Goal: Task Accomplishment & Management: Use online tool/utility

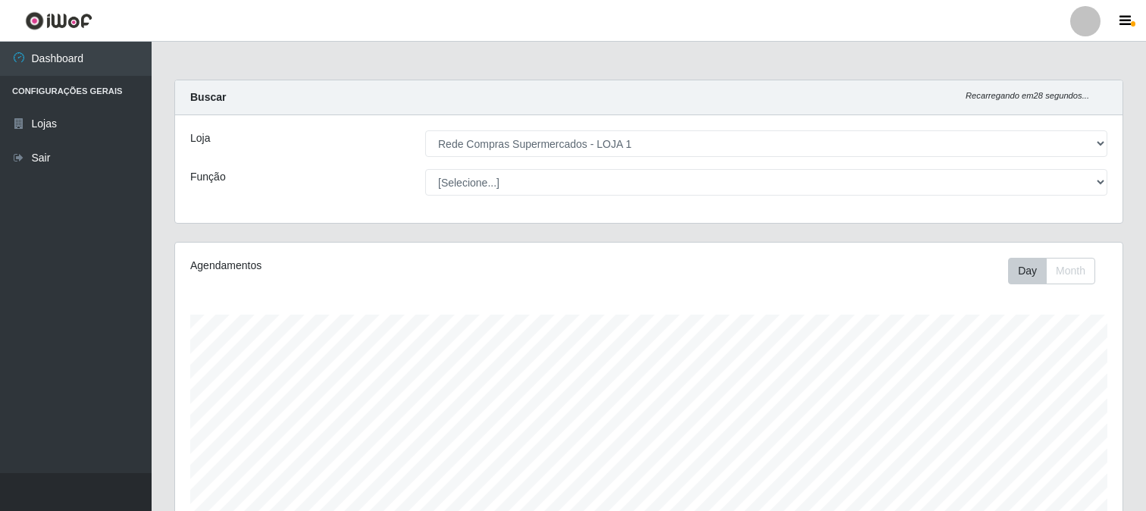
select select "158"
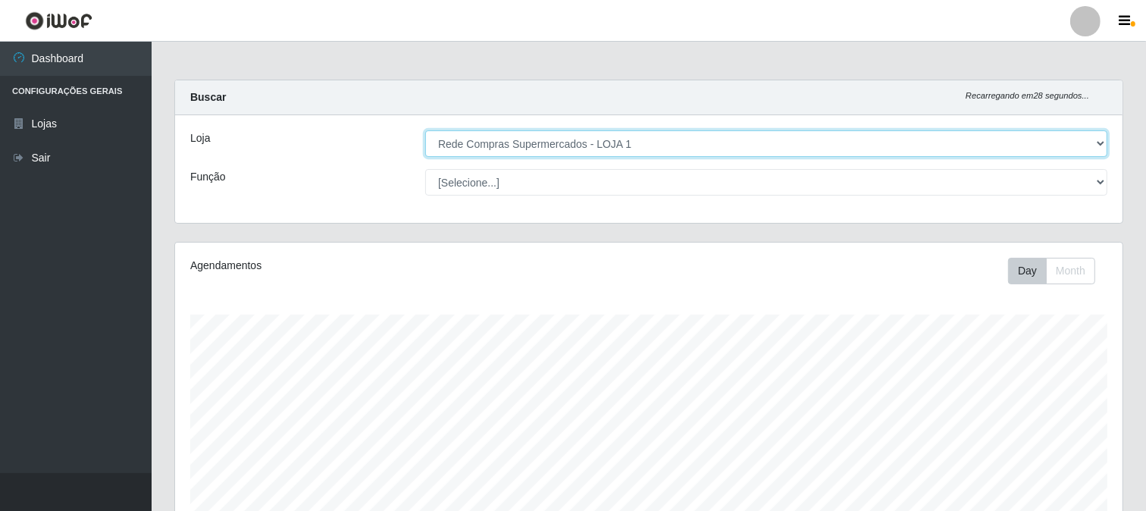
scroll to position [314, 948]
drag, startPoint x: 0, startPoint y: 0, endPoint x: 618, endPoint y: 143, distance: 634.2
click at [618, 143] on select "[Selecione...] Rede Compras Supermercados - LOJA 1" at bounding box center [766, 143] width 682 height 27
click at [425, 130] on select "[Selecione...] Rede Compras Supermercados - LOJA 1" at bounding box center [766, 143] width 682 height 27
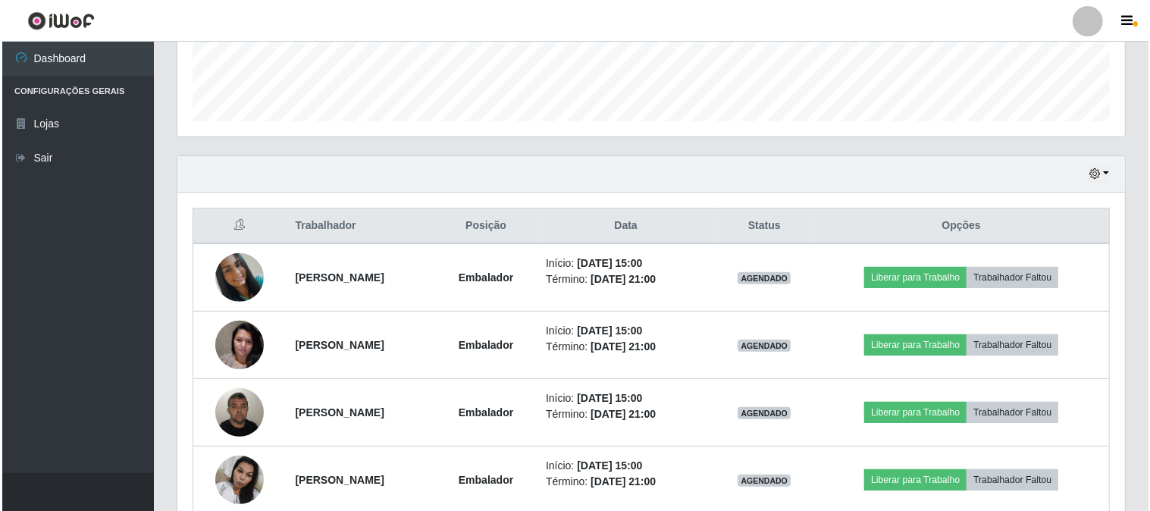
scroll to position [496, 0]
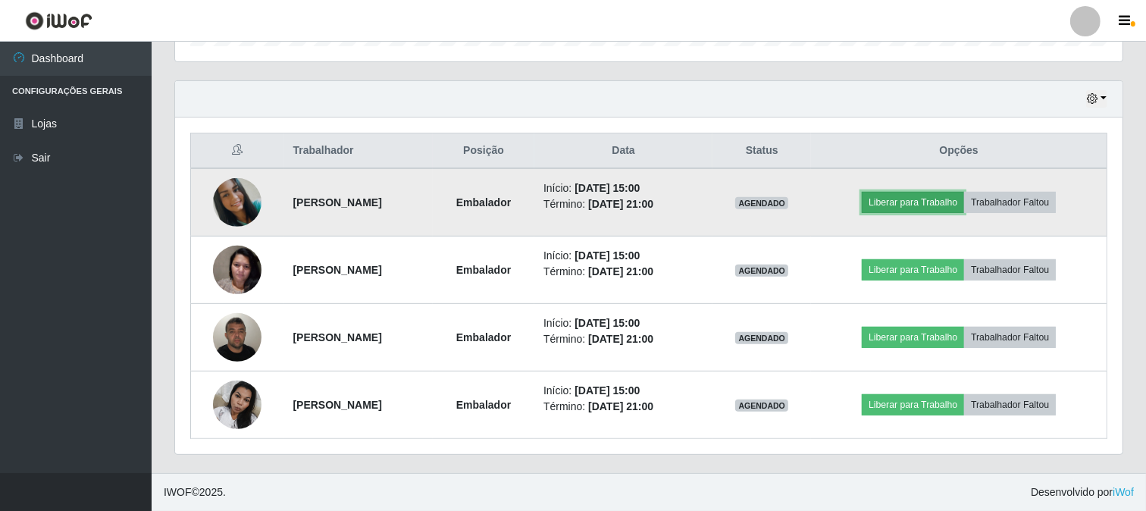
click at [914, 193] on button "Liberar para Trabalho" at bounding box center [913, 202] width 102 height 21
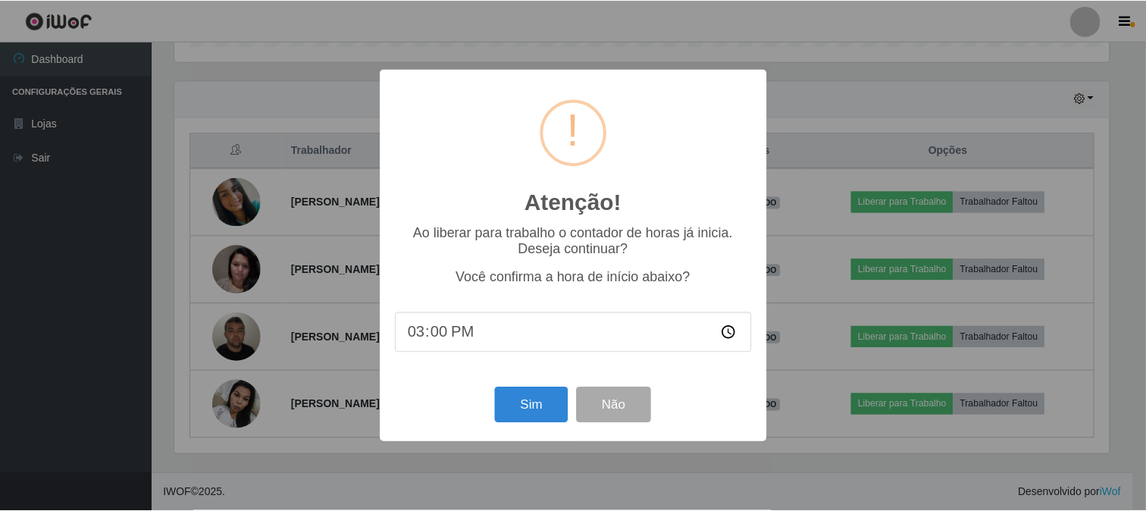
scroll to position [314, 938]
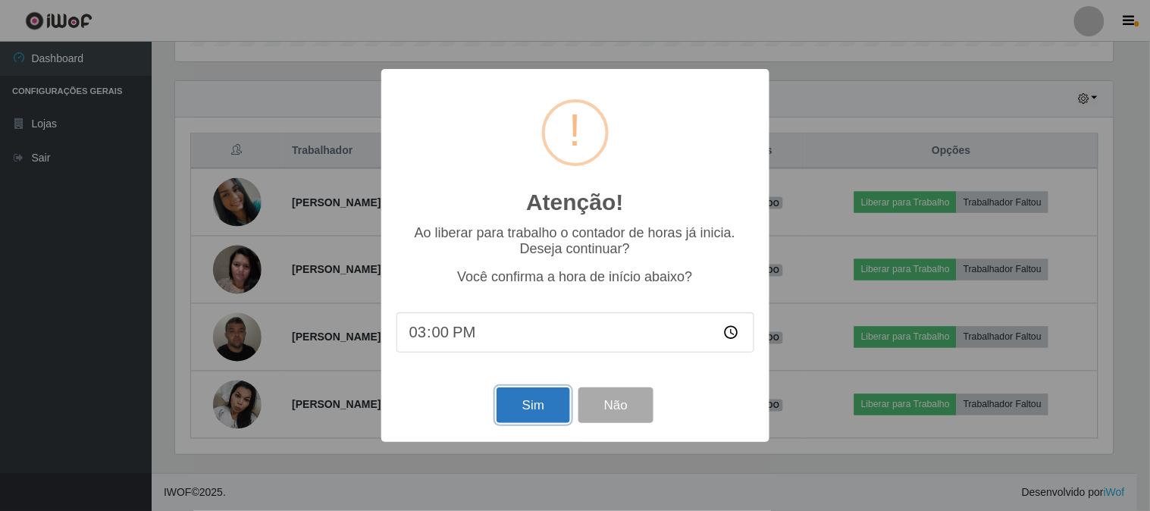
click at [529, 412] on button "Sim" at bounding box center [534, 405] width 74 height 36
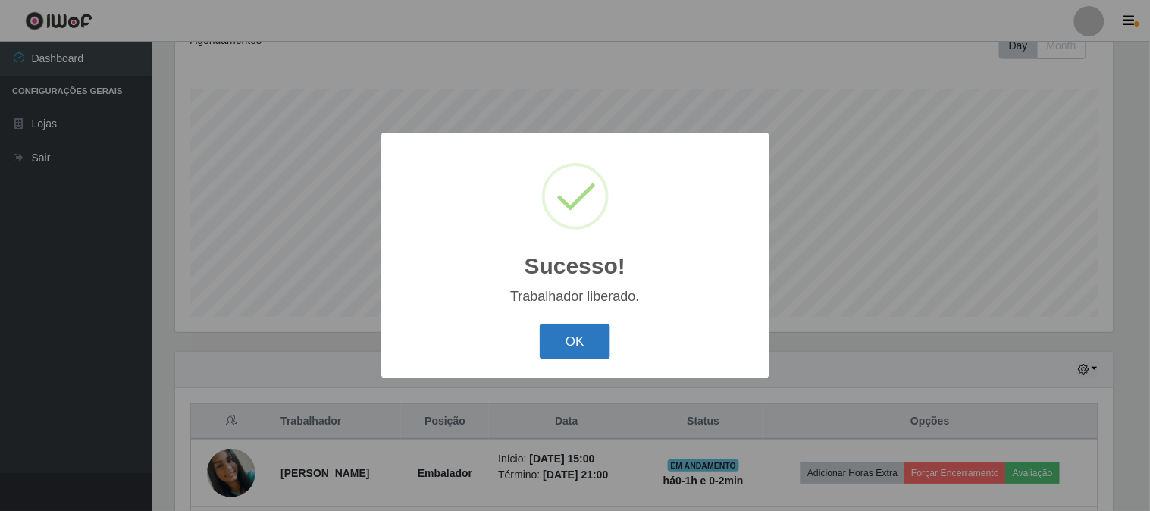
click at [569, 346] on button "OK" at bounding box center [575, 342] width 71 height 36
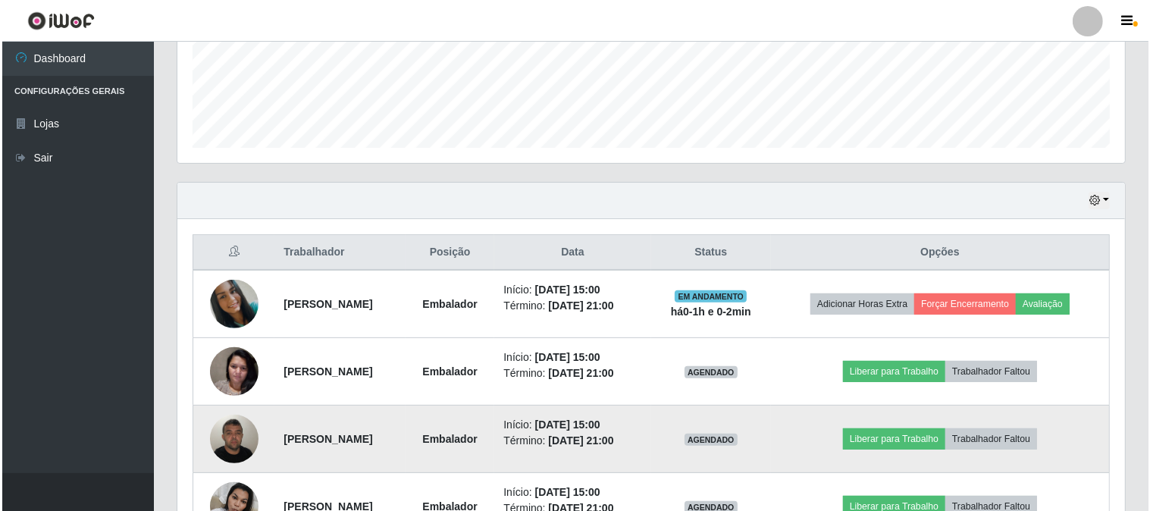
scroll to position [478, 0]
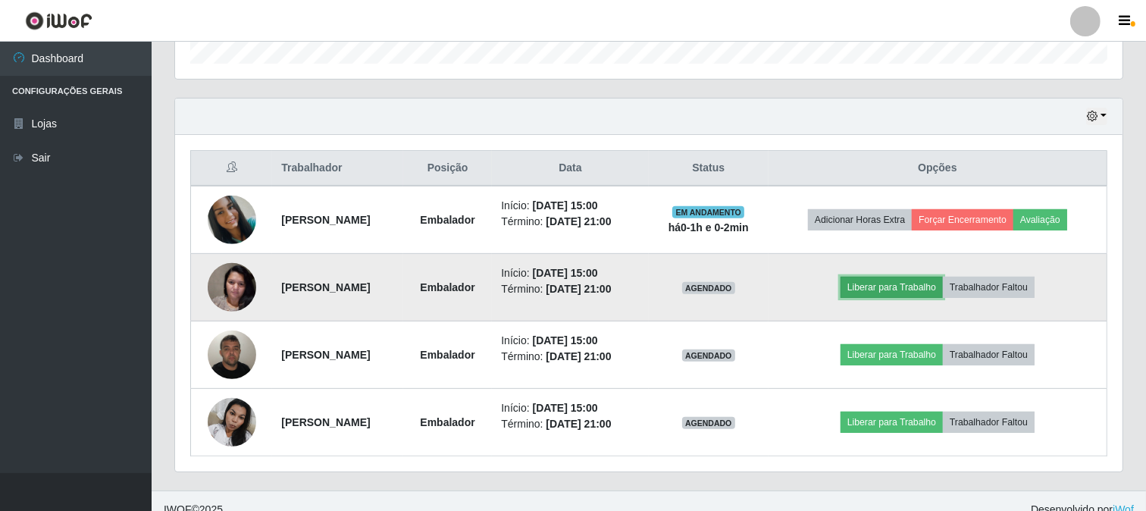
click at [928, 288] on button "Liberar para Trabalho" at bounding box center [892, 287] width 102 height 21
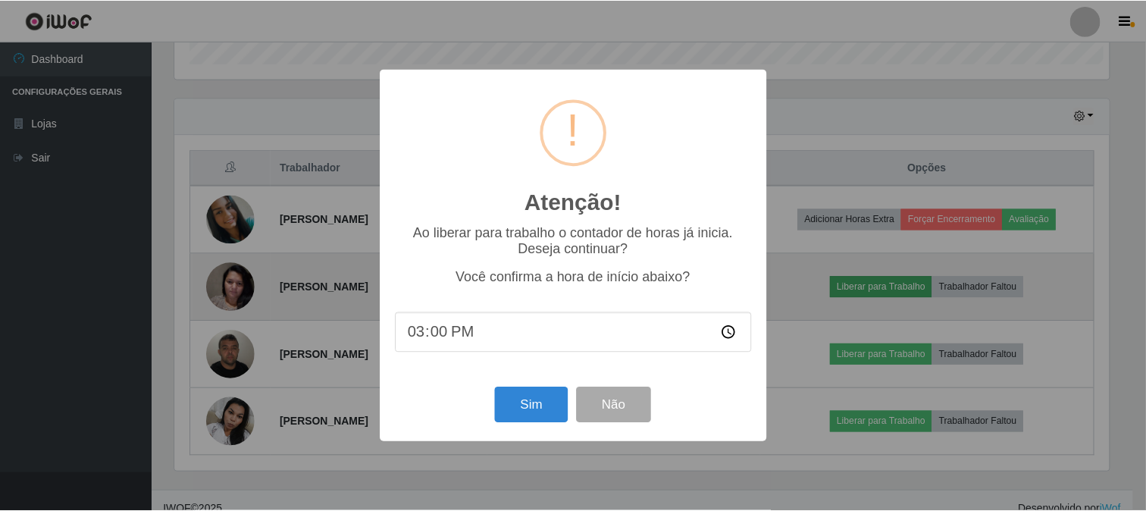
scroll to position [314, 938]
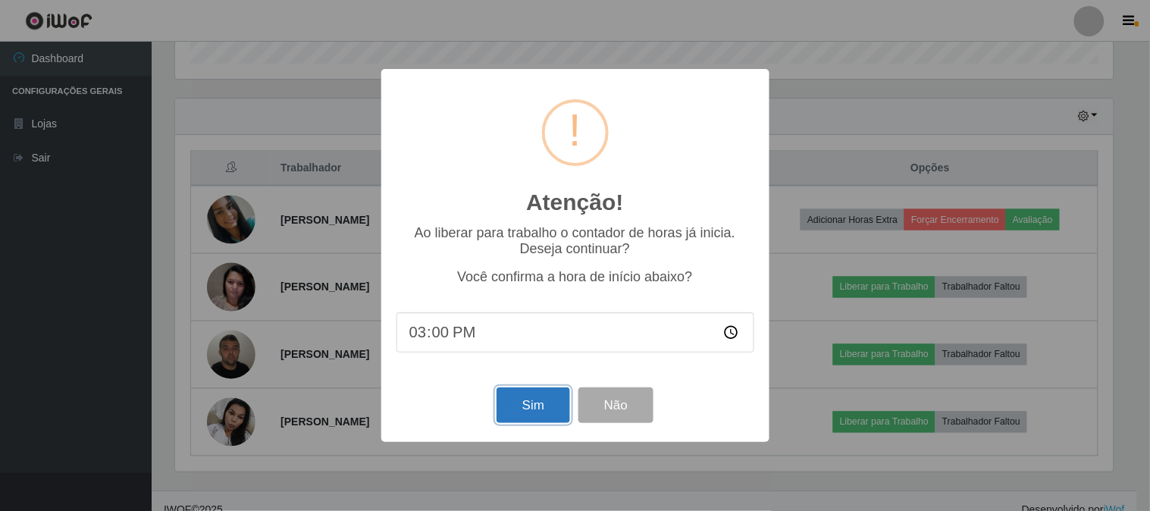
click at [522, 407] on button "Sim" at bounding box center [534, 405] width 74 height 36
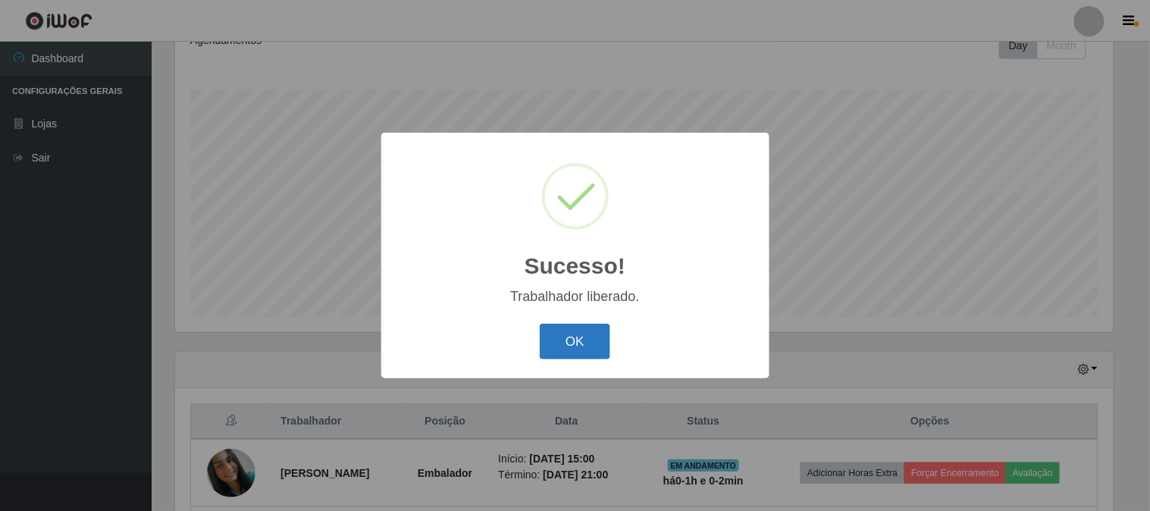
click at [603, 345] on button "OK" at bounding box center [575, 342] width 71 height 36
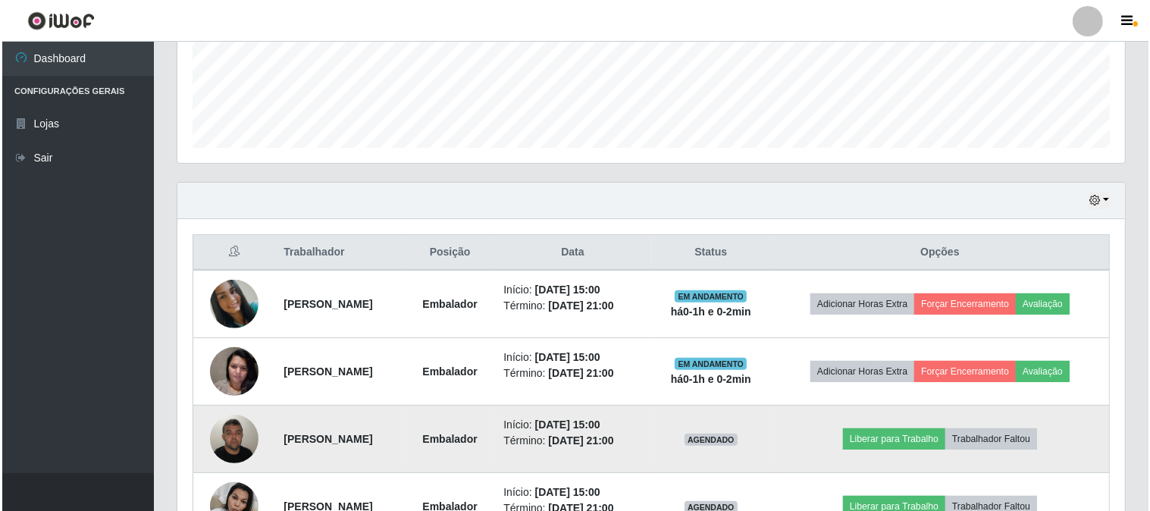
scroll to position [478, 0]
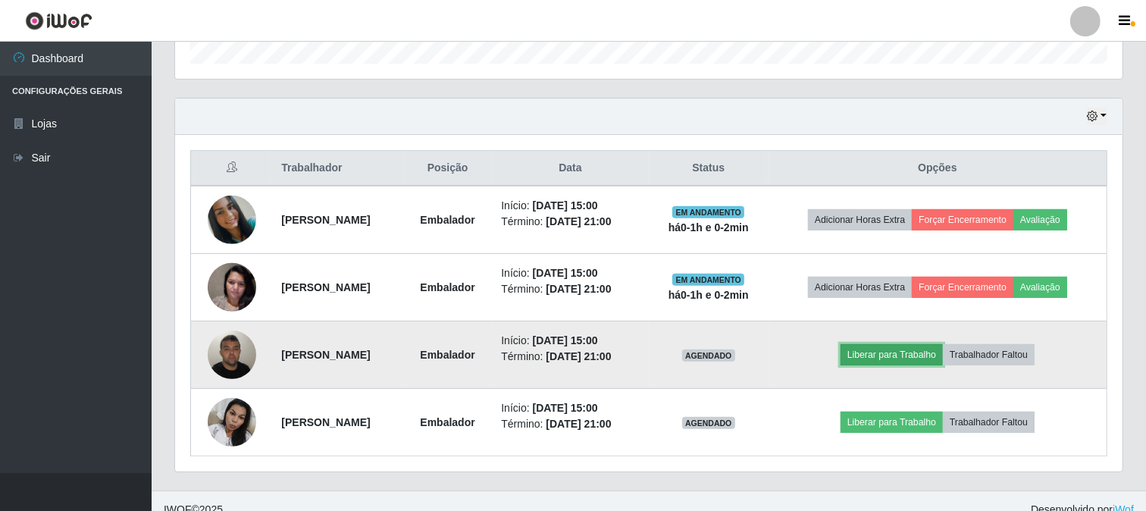
click at [886, 353] on button "Liberar para Trabalho" at bounding box center [892, 354] width 102 height 21
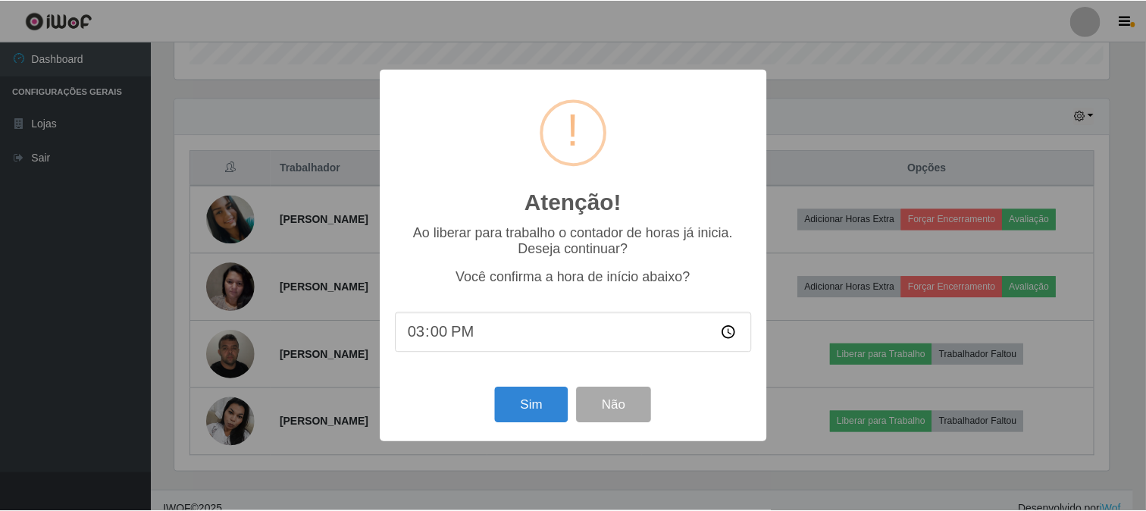
scroll to position [314, 938]
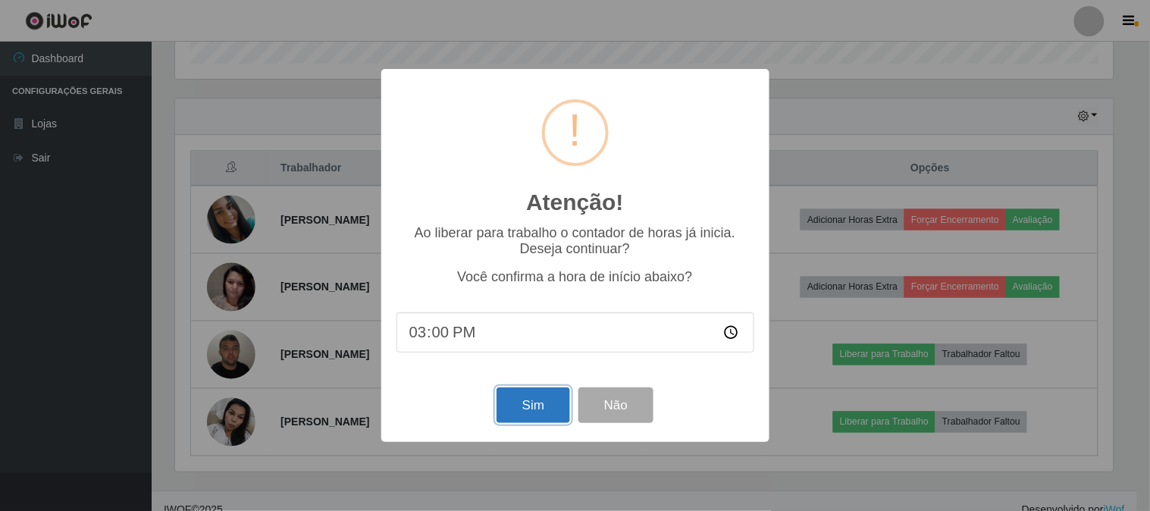
click at [542, 407] on button "Sim" at bounding box center [534, 405] width 74 height 36
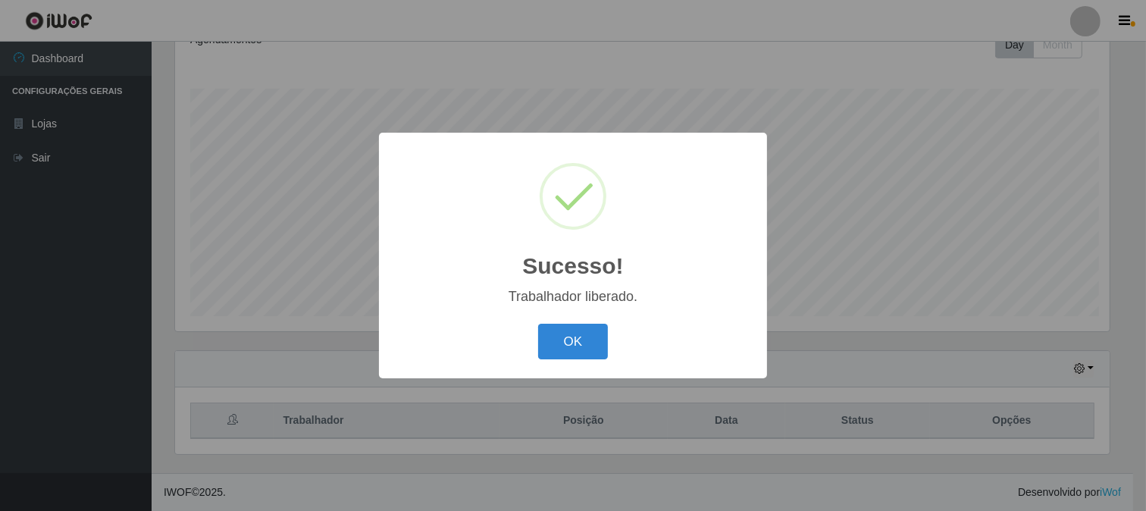
scroll to position [0, 0]
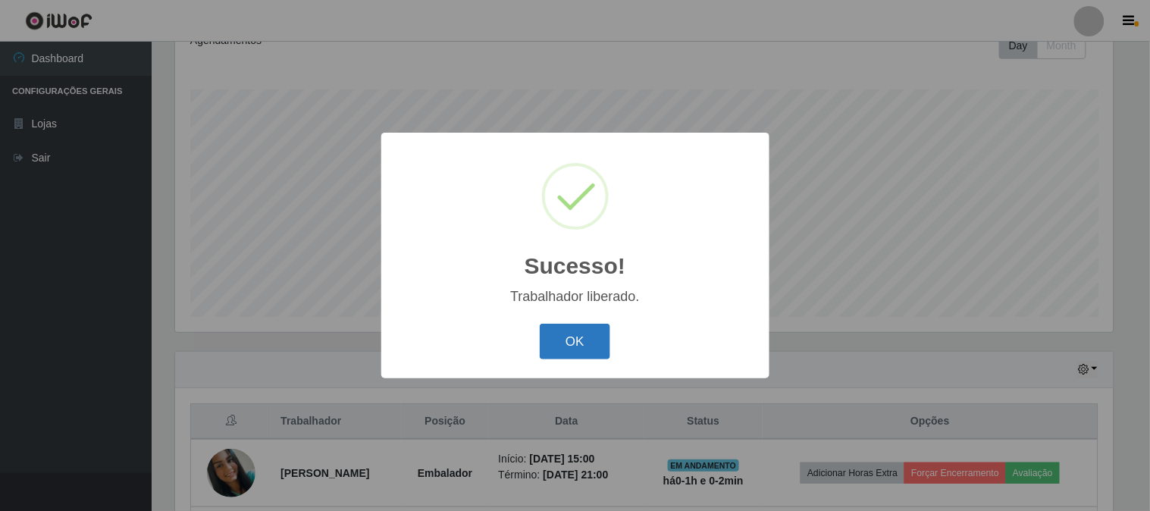
click at [569, 341] on button "OK" at bounding box center [575, 342] width 71 height 36
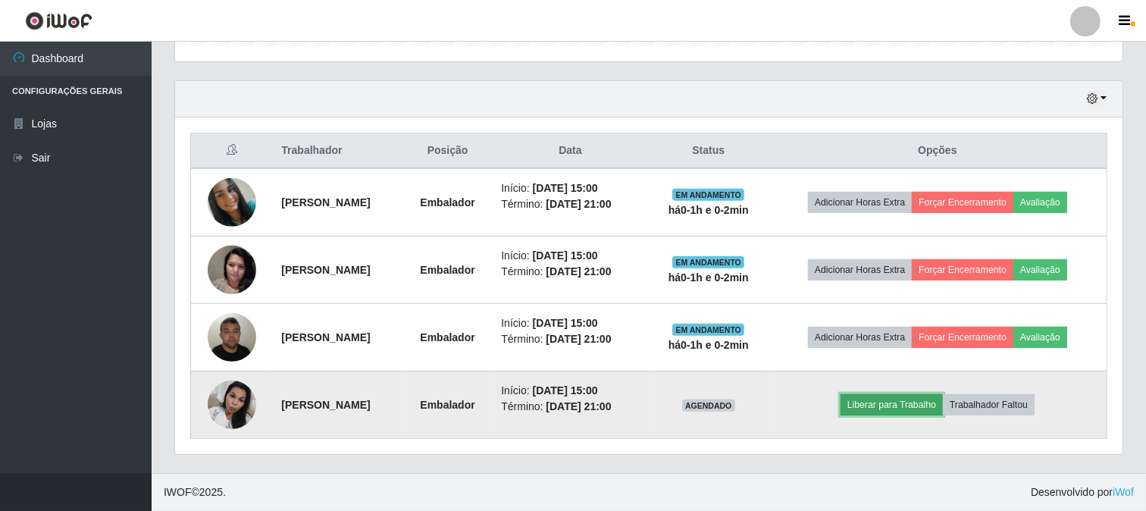
click at [907, 406] on button "Liberar para Trabalho" at bounding box center [892, 404] width 102 height 21
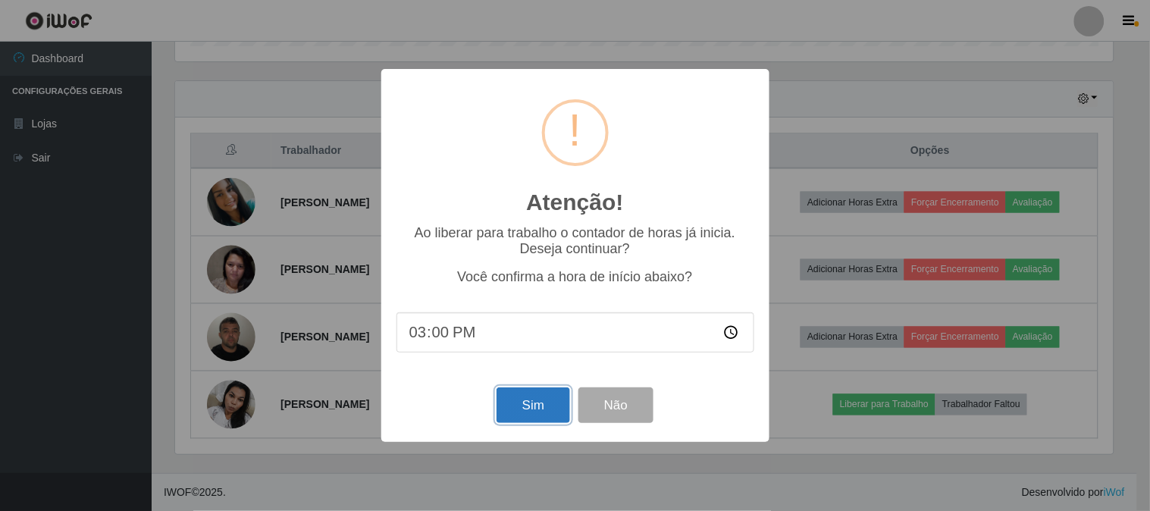
click at [521, 398] on button "Sim" at bounding box center [534, 405] width 74 height 36
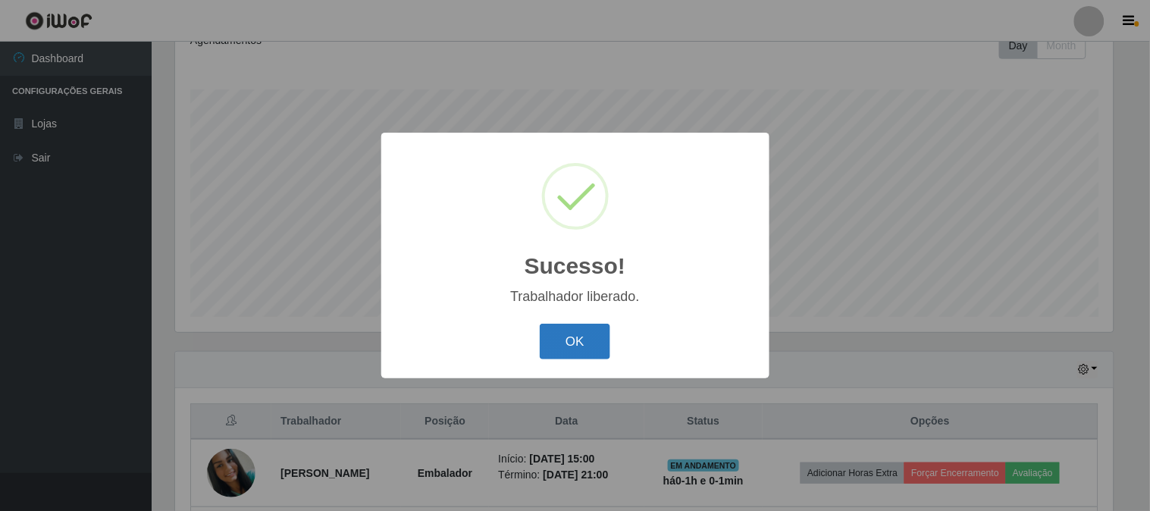
click at [597, 337] on button "OK" at bounding box center [575, 342] width 71 height 36
